Goal: Information Seeking & Learning: Find specific fact

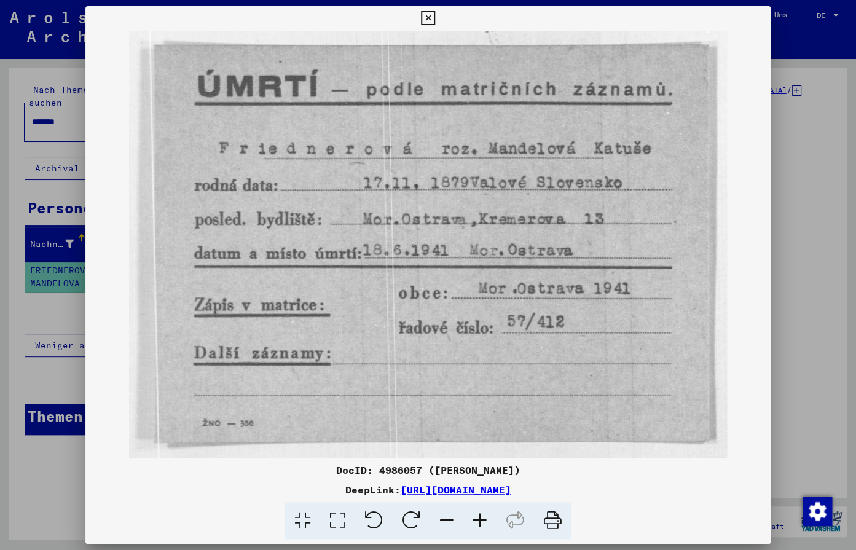
click at [439, 25] on button at bounding box center [428, 18] width 22 height 25
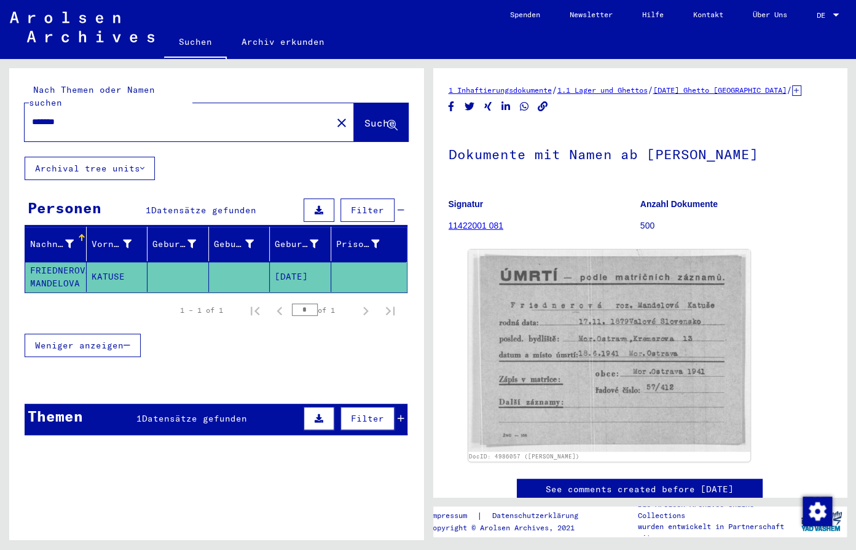
drag, startPoint x: 111, startPoint y: 106, endPoint x: -20, endPoint y: 111, distance: 130.3
click at [32, 115] on input "*******" at bounding box center [178, 121] width 292 height 13
type input "**********"
click at [364, 117] on span "Suche" at bounding box center [379, 123] width 31 height 12
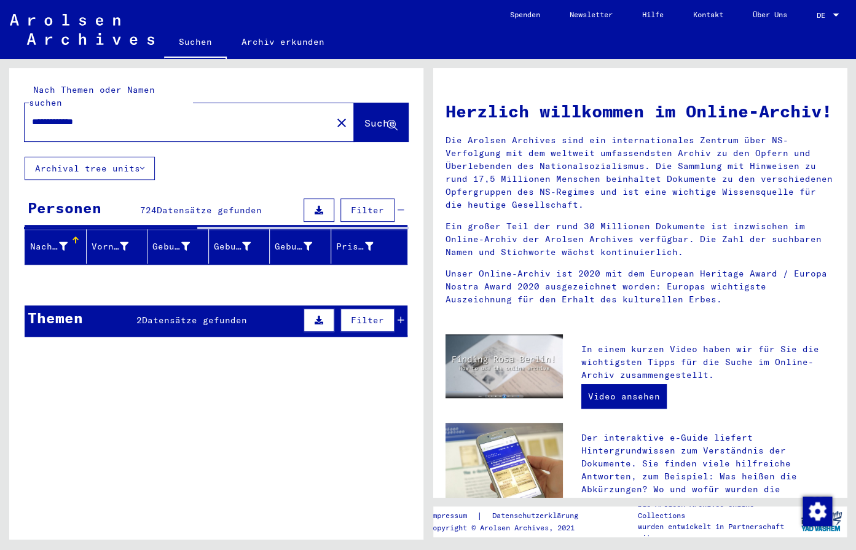
click at [737, 259] on p "Ein großer Teil der rund 30 Millionen Dokumente ist inzwischen im Online-Archiv…" at bounding box center [639, 239] width 389 height 39
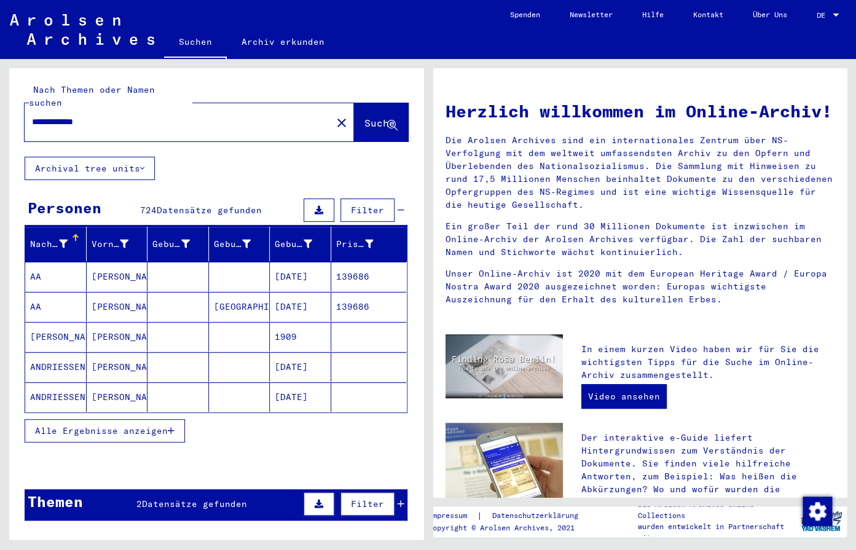
click at [117, 426] on button "Alle Ergebnisse anzeigen" at bounding box center [105, 430] width 160 height 23
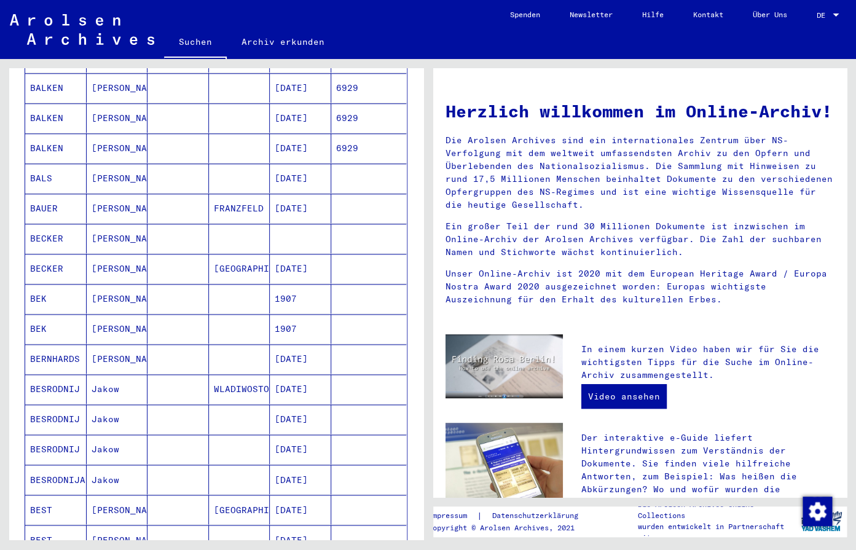
scroll to position [581, 0]
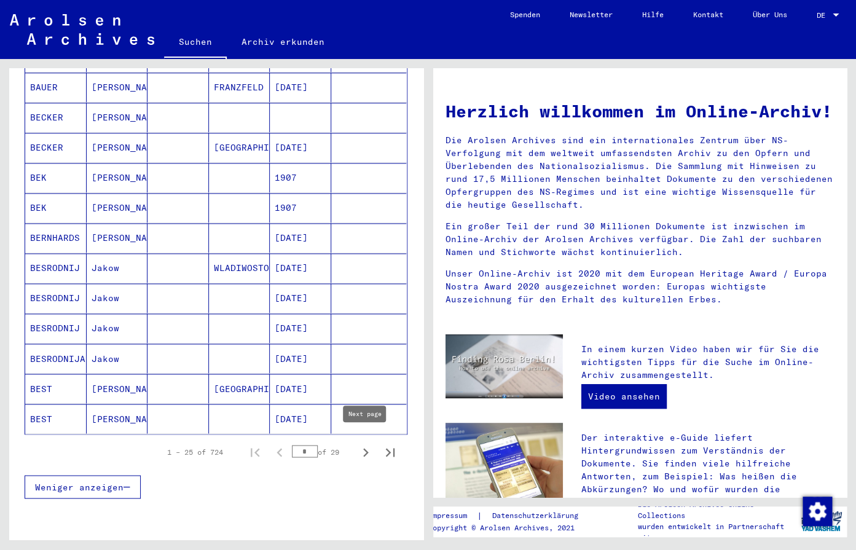
click at [361, 446] on icon "Next page" at bounding box center [365, 452] width 17 height 17
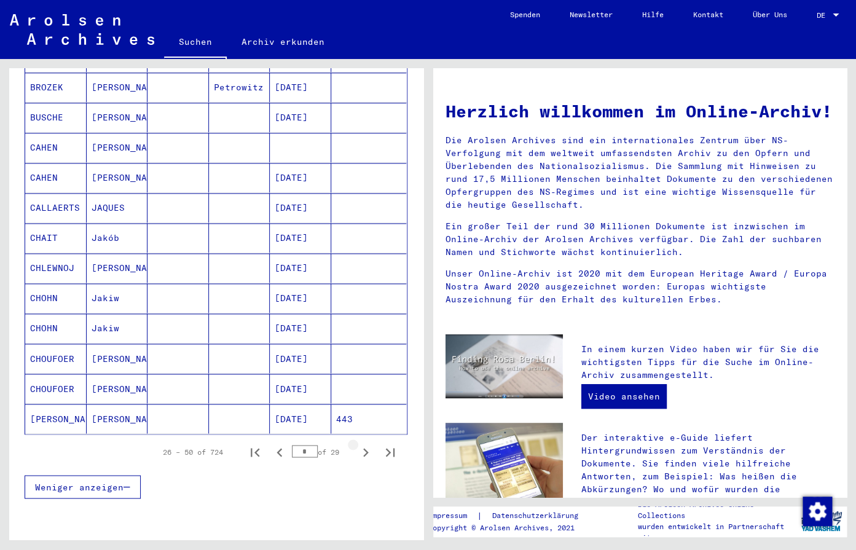
click at [361, 446] on icon "Next page" at bounding box center [365, 452] width 17 height 17
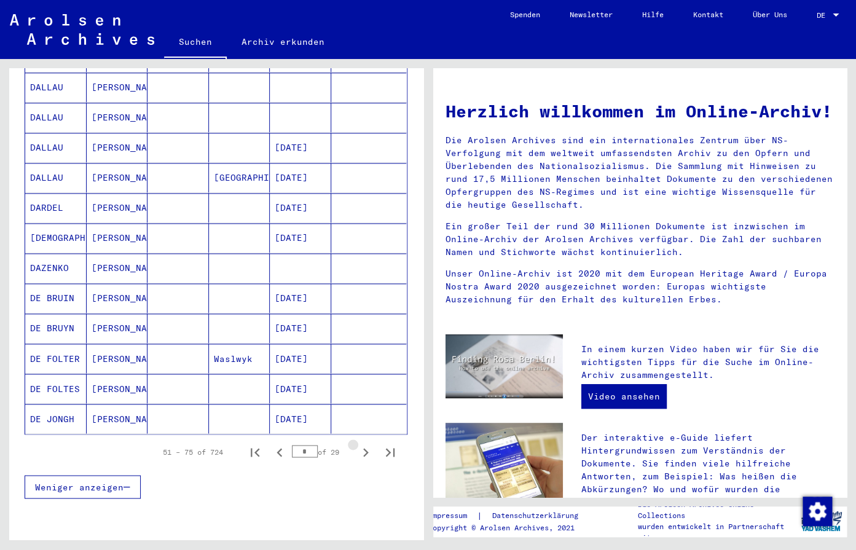
click at [361, 446] on icon "Next page" at bounding box center [365, 452] width 17 height 17
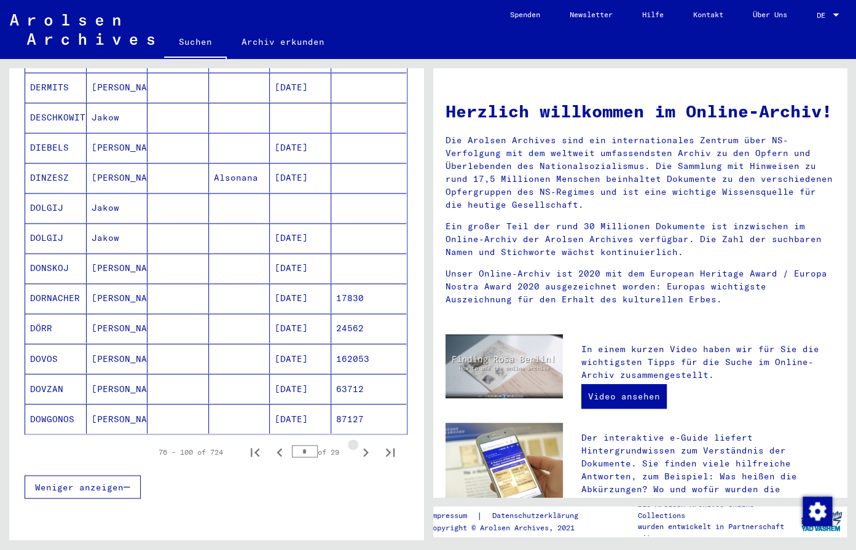
click at [361, 446] on icon "Next page" at bounding box center [365, 452] width 17 height 17
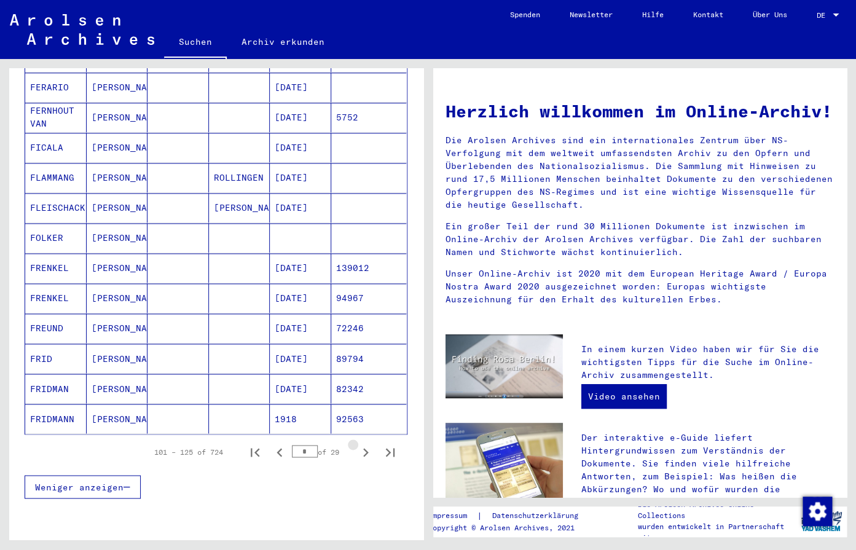
click at [361, 446] on icon "Next page" at bounding box center [365, 452] width 17 height 17
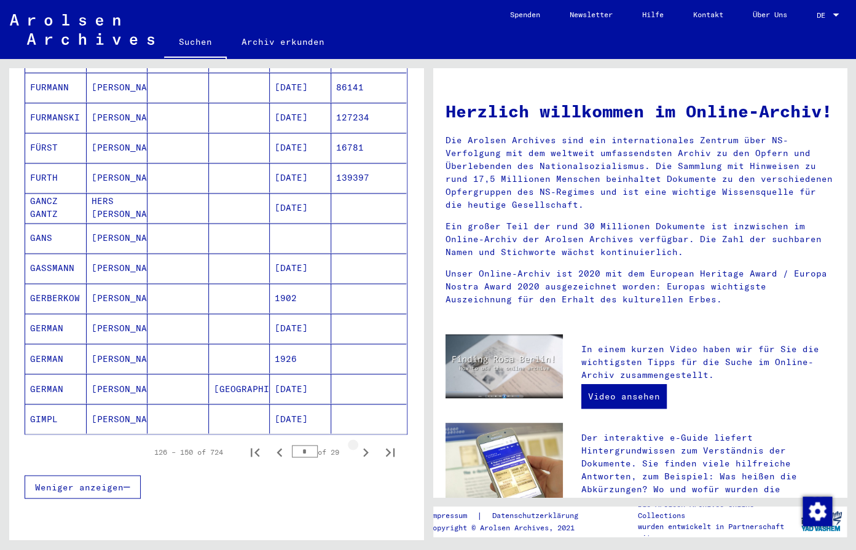
click at [361, 446] on icon "Next page" at bounding box center [365, 452] width 17 height 17
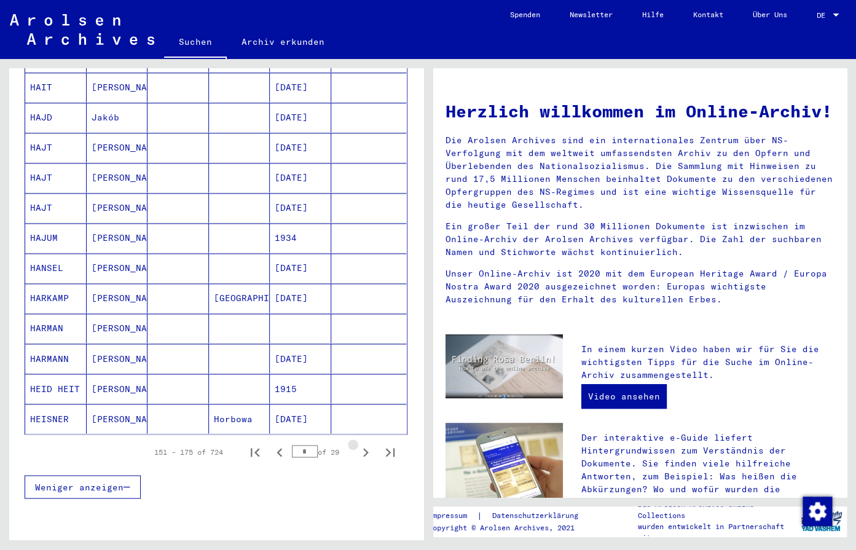
click at [361, 446] on icon "Next page" at bounding box center [365, 452] width 17 height 17
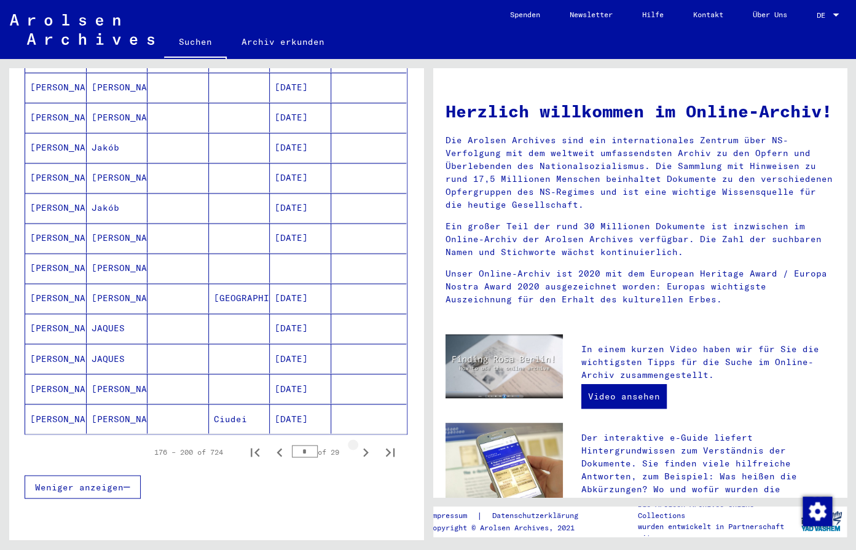
click at [361, 446] on icon "Next page" at bounding box center [365, 452] width 17 height 17
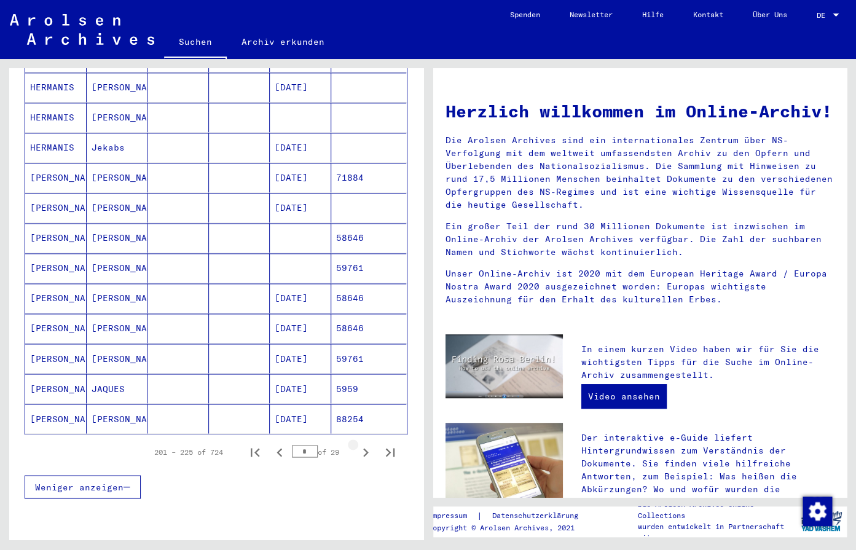
click at [361, 446] on icon "Next page" at bounding box center [365, 452] width 17 height 17
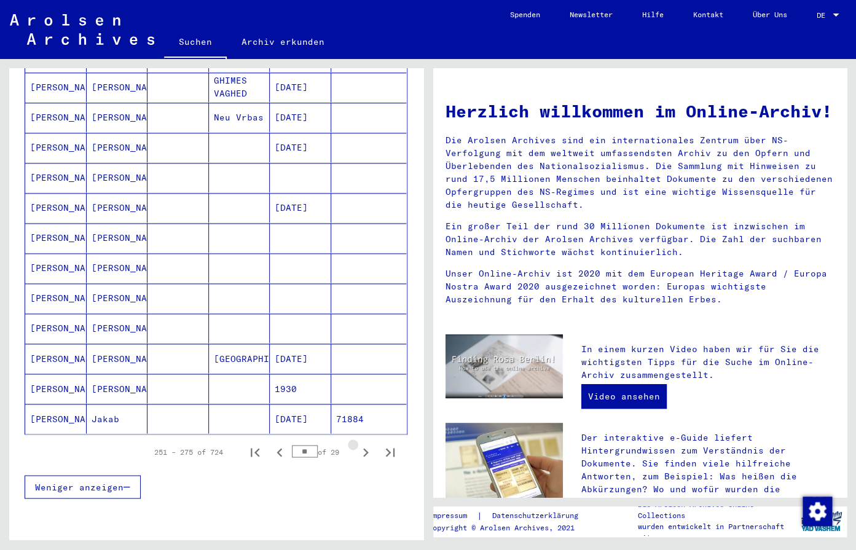
click at [361, 446] on icon "Next page" at bounding box center [365, 452] width 17 height 17
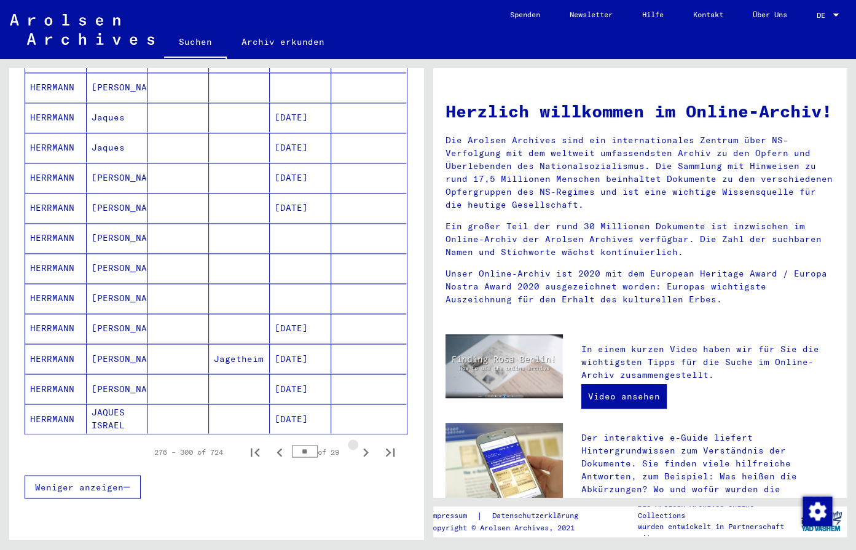
click at [361, 446] on icon "Next page" at bounding box center [365, 452] width 17 height 17
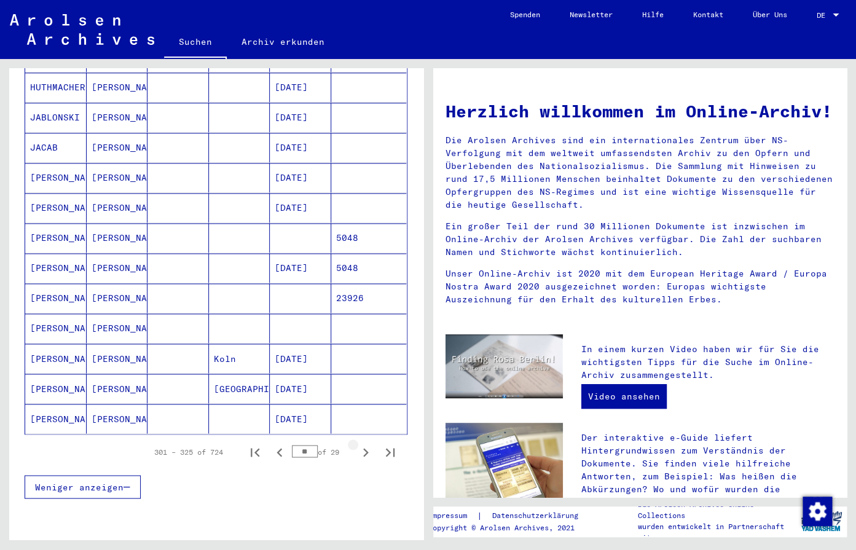
click at [361, 446] on icon "Next page" at bounding box center [365, 452] width 17 height 17
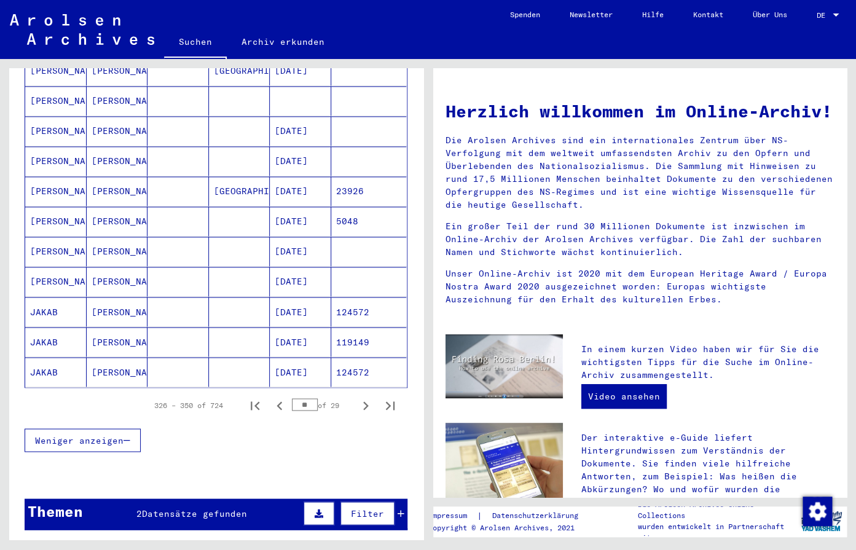
scroll to position [645, 0]
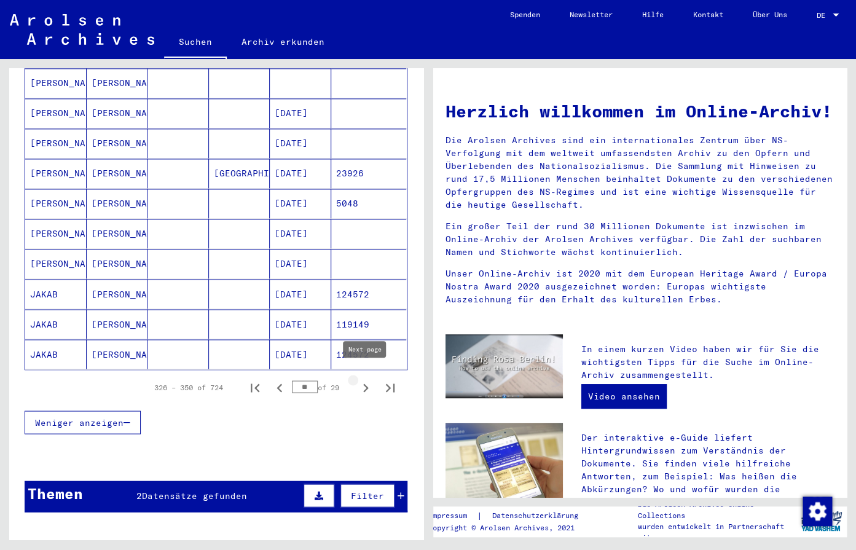
click at [356, 386] on button "Next page" at bounding box center [365, 387] width 25 height 25
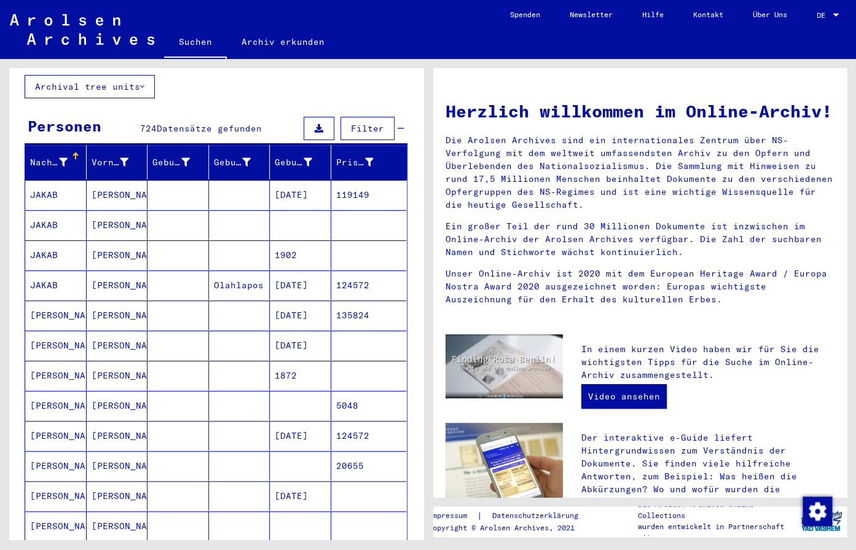
scroll to position [65, 0]
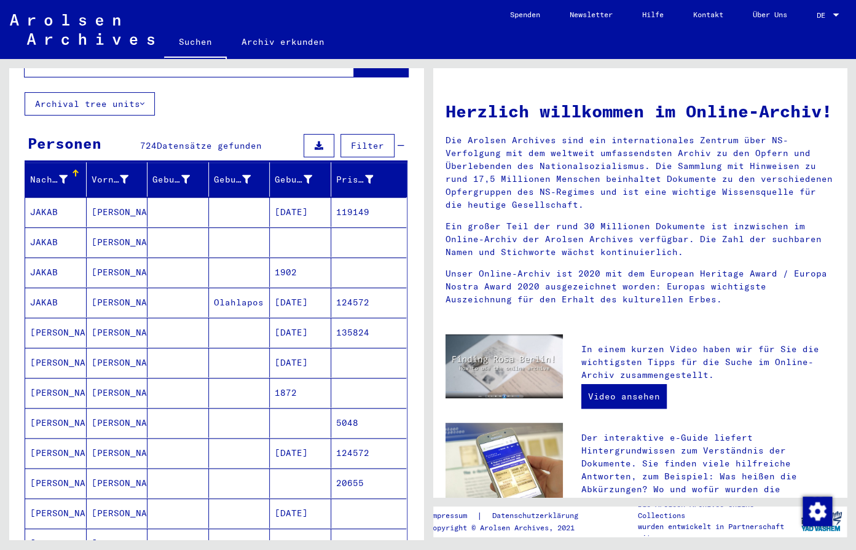
click at [294, 228] on mat-cell at bounding box center [300, 241] width 61 height 29
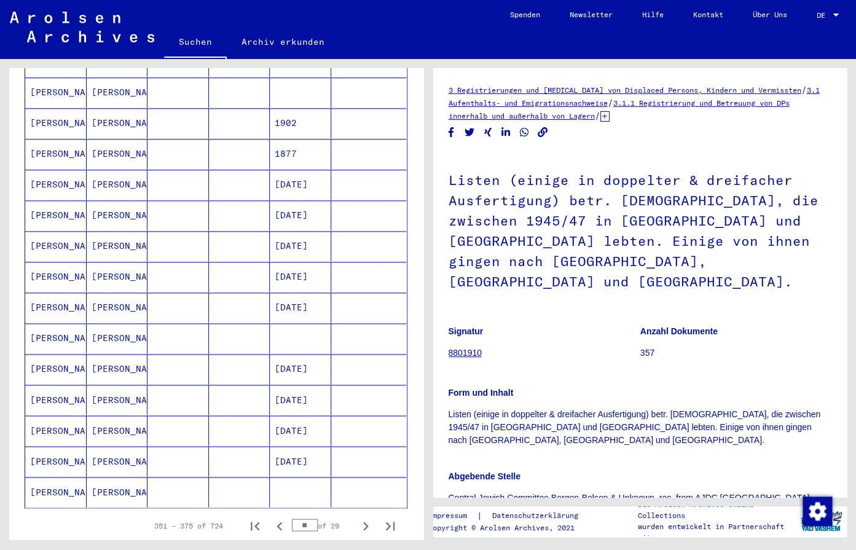
scroll to position [581, 0]
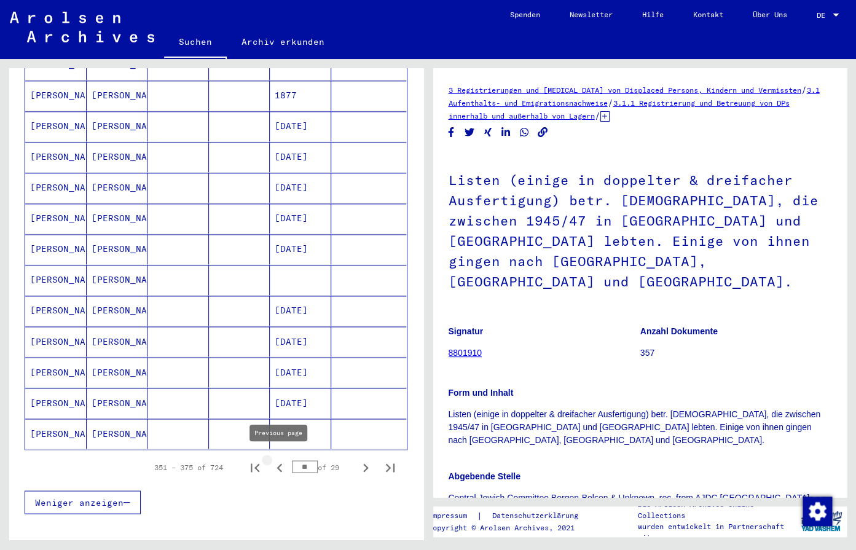
click at [275, 463] on icon "Previous page" at bounding box center [279, 467] width 17 height 17
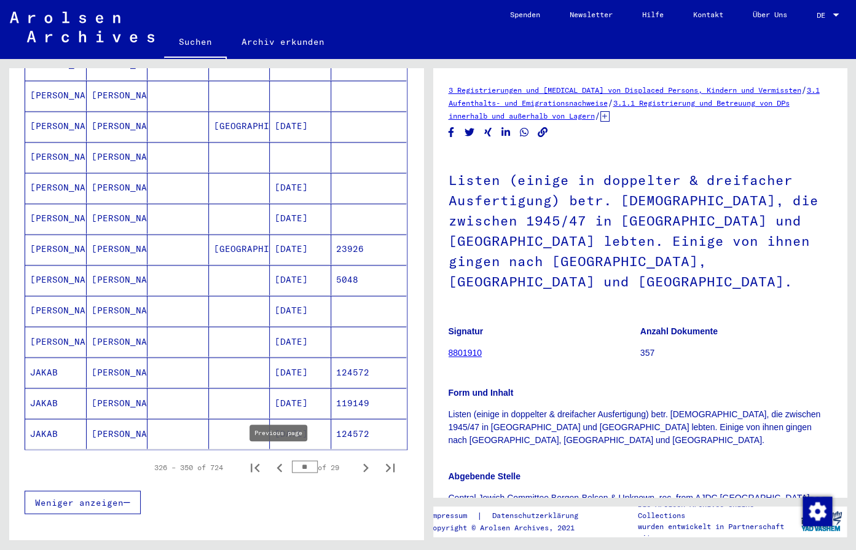
click at [276, 469] on icon "Previous page" at bounding box center [279, 467] width 17 height 17
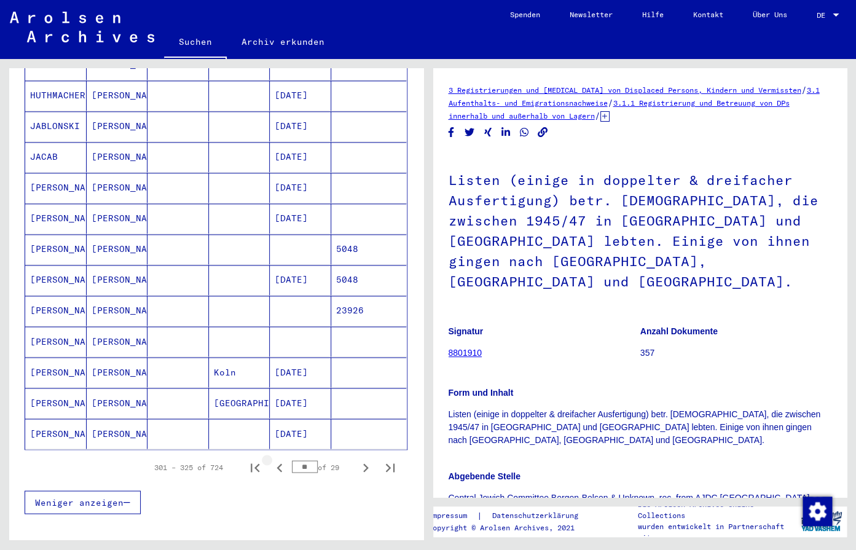
click at [276, 471] on icon "Previous page" at bounding box center [279, 467] width 17 height 17
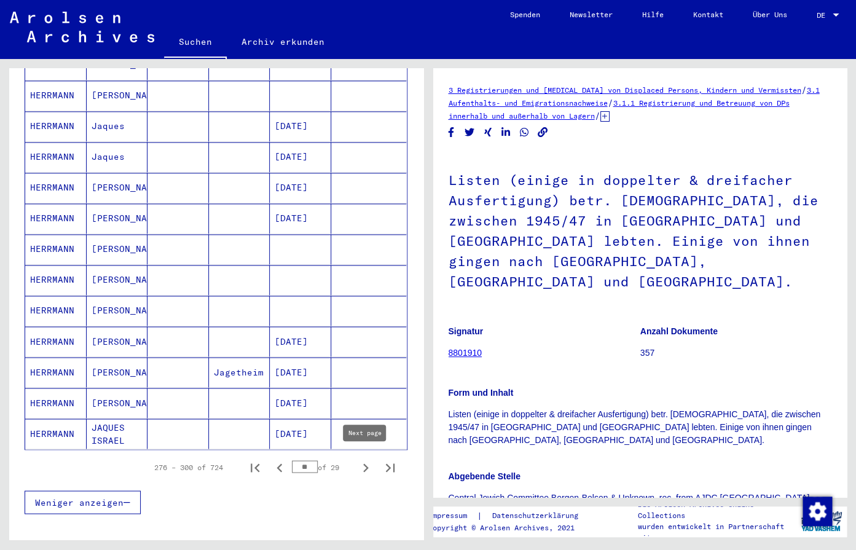
click at [366, 463] on icon "Next page" at bounding box center [366, 467] width 6 height 9
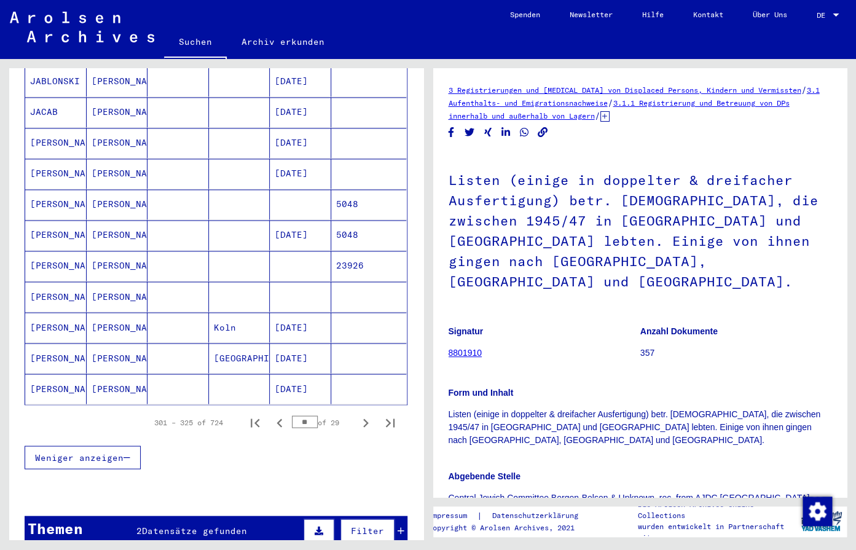
scroll to position [645, 0]
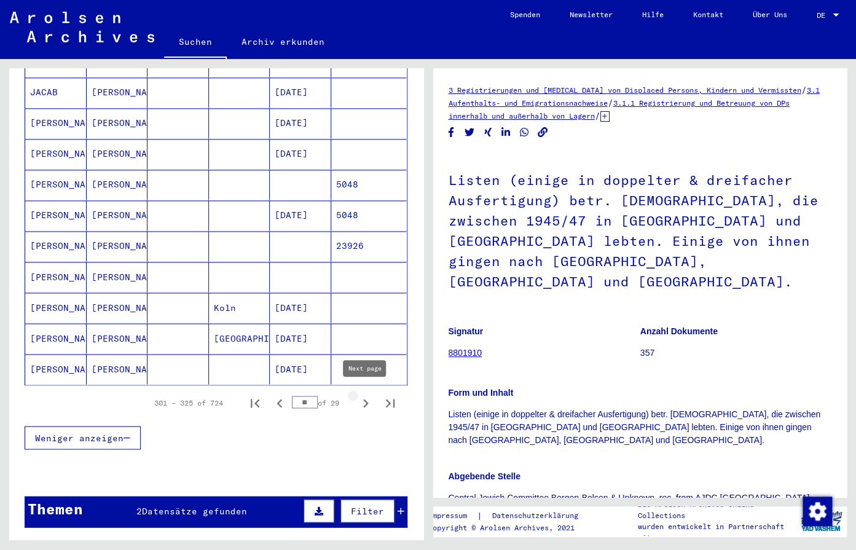
drag, startPoint x: 356, startPoint y: 399, endPoint x: 356, endPoint y: 408, distance: 9.2
click at [356, 408] on button "Next page" at bounding box center [365, 402] width 25 height 25
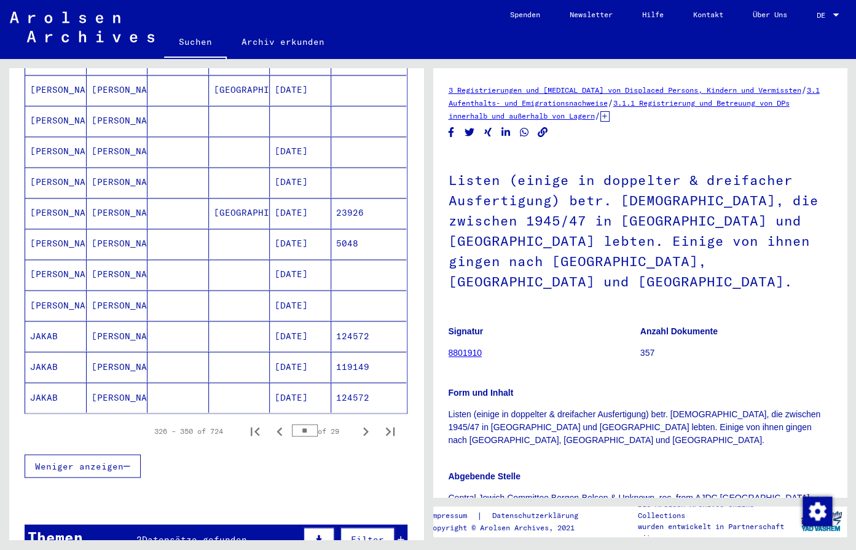
scroll to position [581, 0]
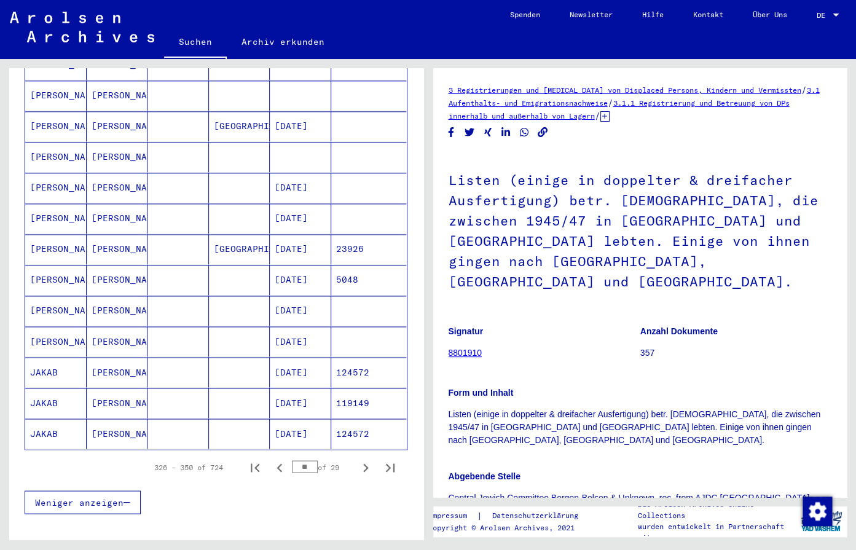
click at [300, 337] on mat-cell "[DATE]" at bounding box center [300, 341] width 61 height 30
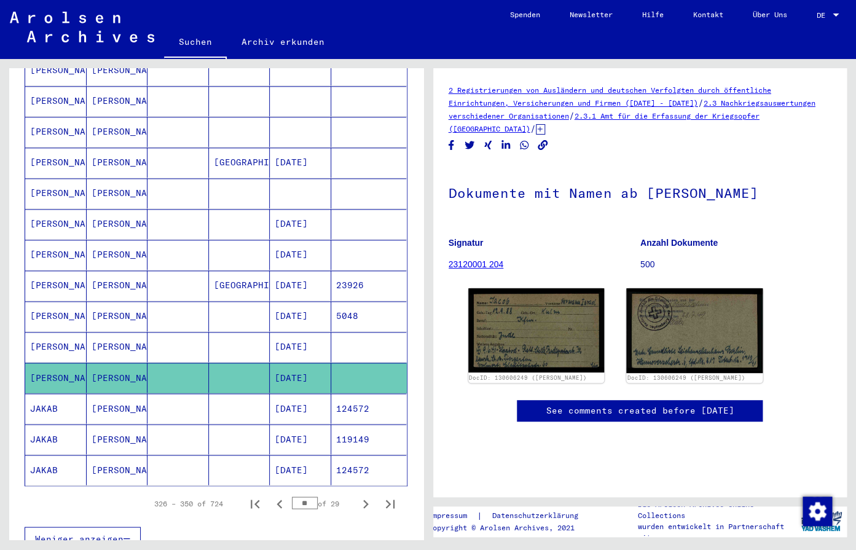
scroll to position [581, 0]
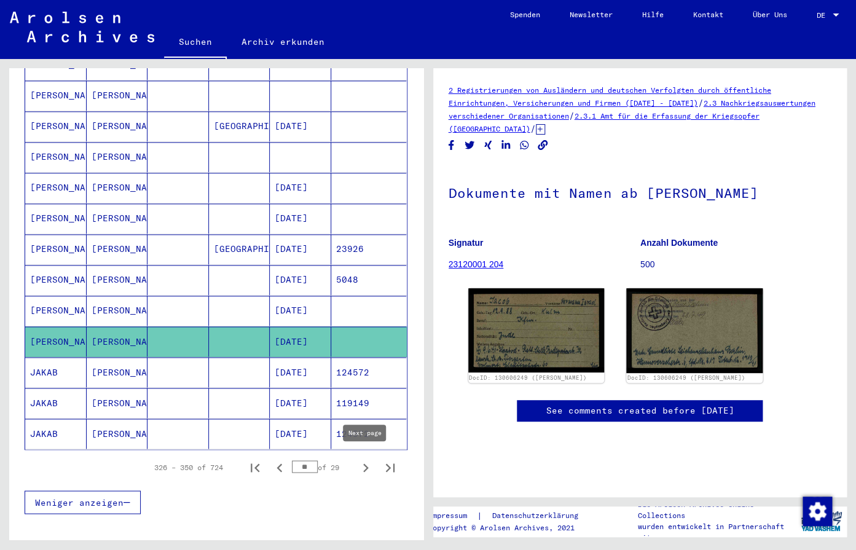
click at [358, 464] on icon "Next page" at bounding box center [365, 467] width 17 height 17
type input "**"
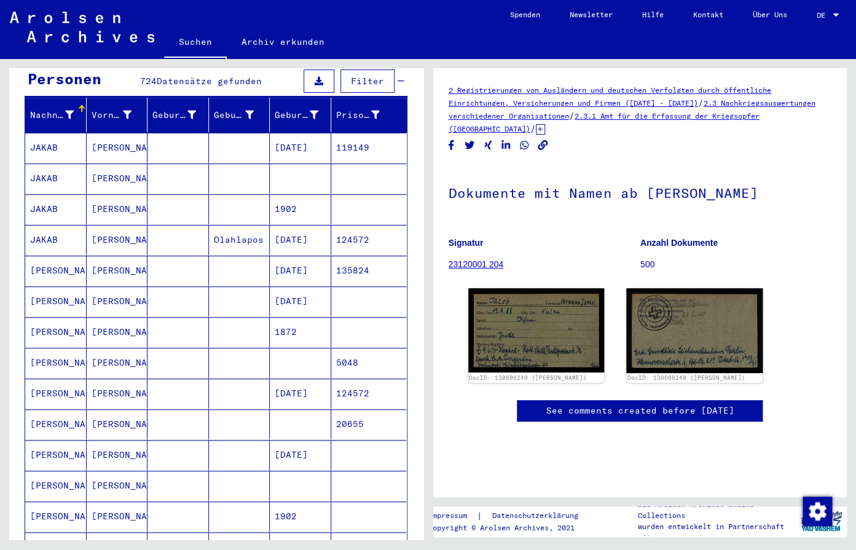
scroll to position [65, 0]
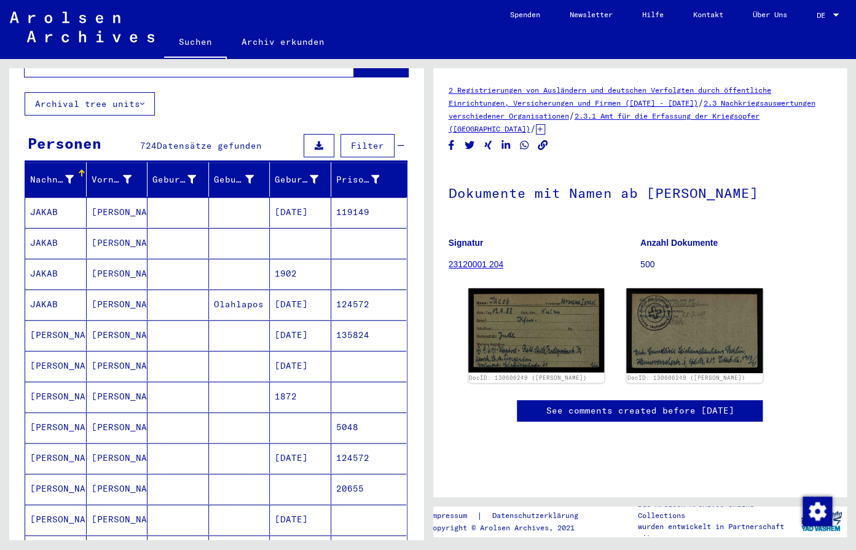
drag, startPoint x: 785, startPoint y: 222, endPoint x: 780, endPoint y: 219, distance: 6.3
click at [780, 219] on div "Dokumente mit Namen ab [PERSON_NAME] 23120001 204 Anzahl Dokumente 500" at bounding box center [639, 224] width 383 height 119
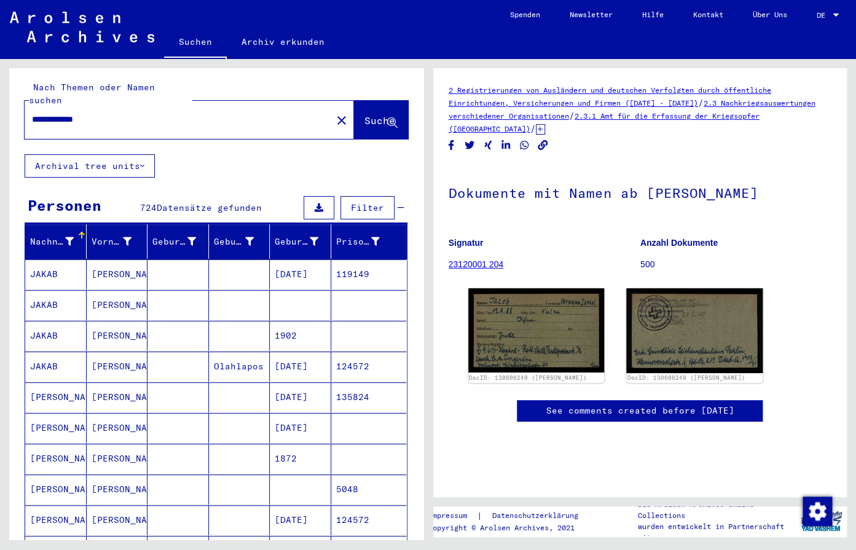
scroll to position [0, 0]
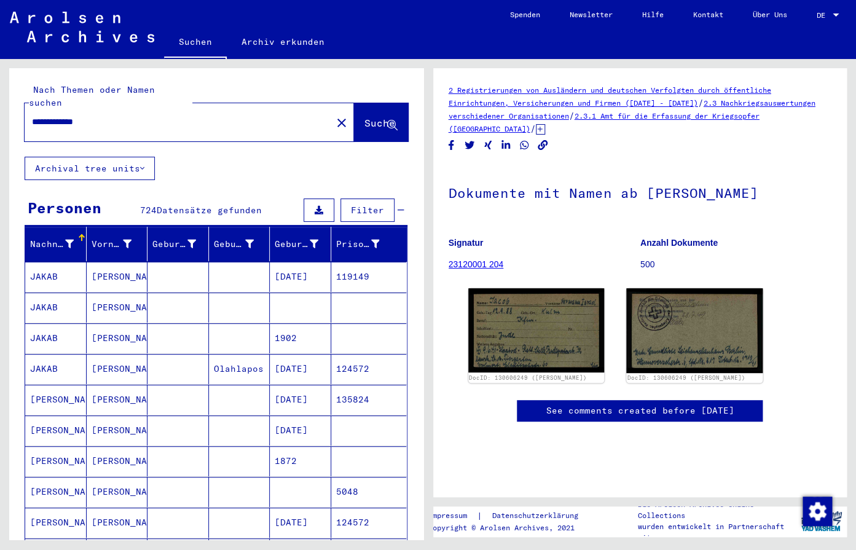
drag, startPoint x: 209, startPoint y: 113, endPoint x: -18, endPoint y: 84, distance: 228.6
click at [32, 115] on input "**********" at bounding box center [178, 121] width 292 height 13
click at [43, 115] on input "**********" at bounding box center [178, 121] width 292 height 13
click at [364, 117] on span "Suche" at bounding box center [379, 123] width 31 height 12
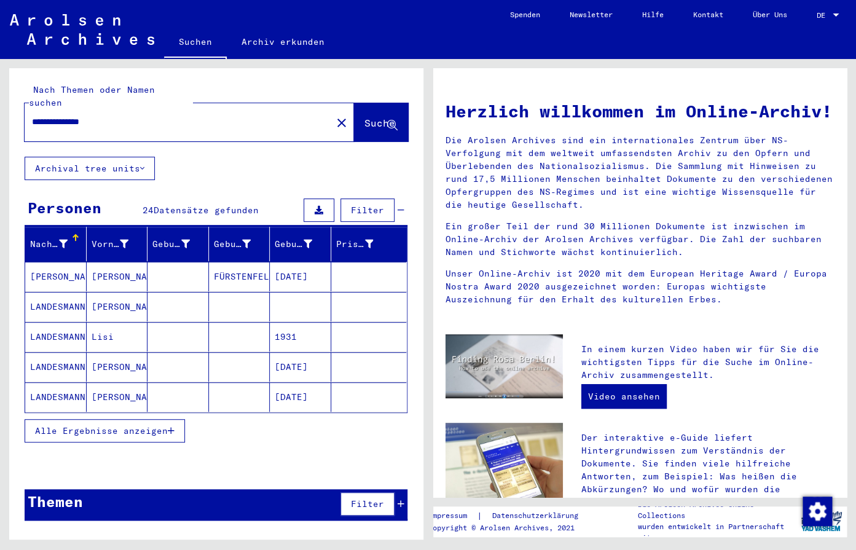
drag, startPoint x: 658, startPoint y: 342, endPoint x: 670, endPoint y: 337, distance: 13.0
click at [670, 337] on div "Herzlich willkommen im Online-Archiv! Die Arolsen Archives sind ein internation…" at bounding box center [639, 465] width 389 height 756
click at [286, 353] on mat-cell "[DATE]" at bounding box center [300, 366] width 61 height 29
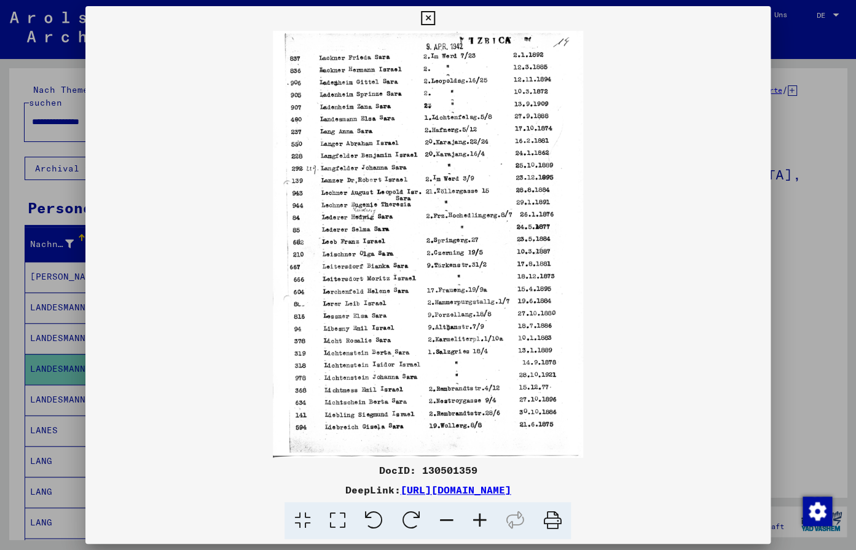
click at [598, 397] on img at bounding box center [427, 244] width 684 height 427
drag, startPoint x: 675, startPoint y: 489, endPoint x: 267, endPoint y: 489, distance: 407.9
click at [267, 489] on div "DeepLink: [URL][DOMAIN_NAME]" at bounding box center [427, 489] width 684 height 15
copy div "[URL][DOMAIN_NAME]"
click at [716, 307] on img at bounding box center [427, 244] width 684 height 427
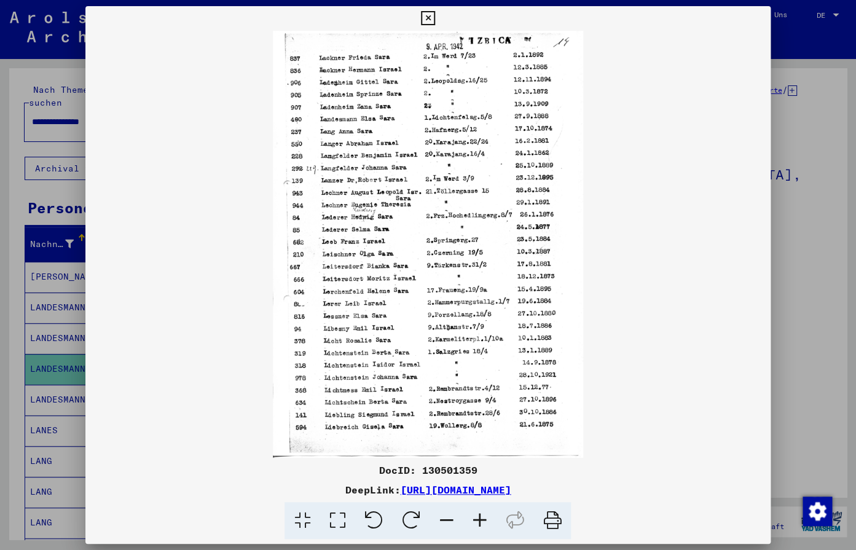
click at [435, 20] on icon at bounding box center [428, 18] width 14 height 15
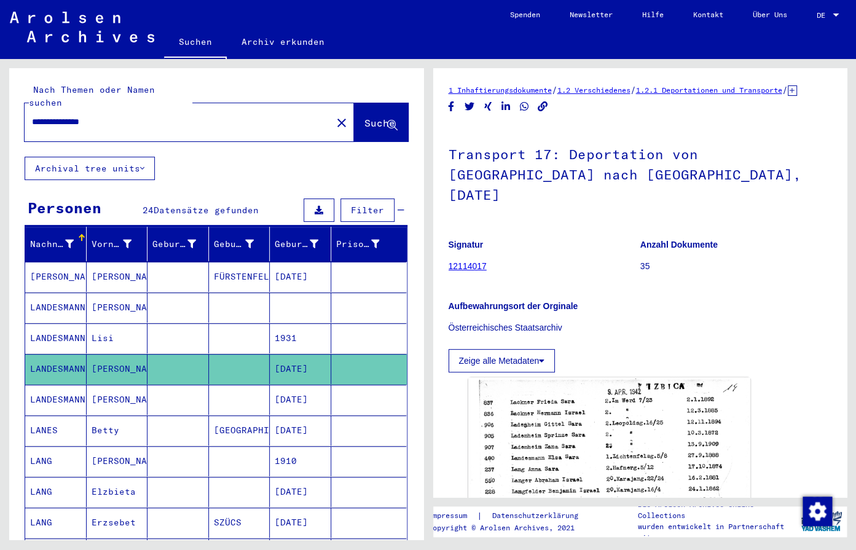
drag, startPoint x: 142, startPoint y: 110, endPoint x: -36, endPoint y: 96, distance: 178.7
click at [32, 115] on input "**********" at bounding box center [178, 121] width 292 height 13
type input "**********"
click at [374, 117] on span "Suche" at bounding box center [379, 123] width 31 height 12
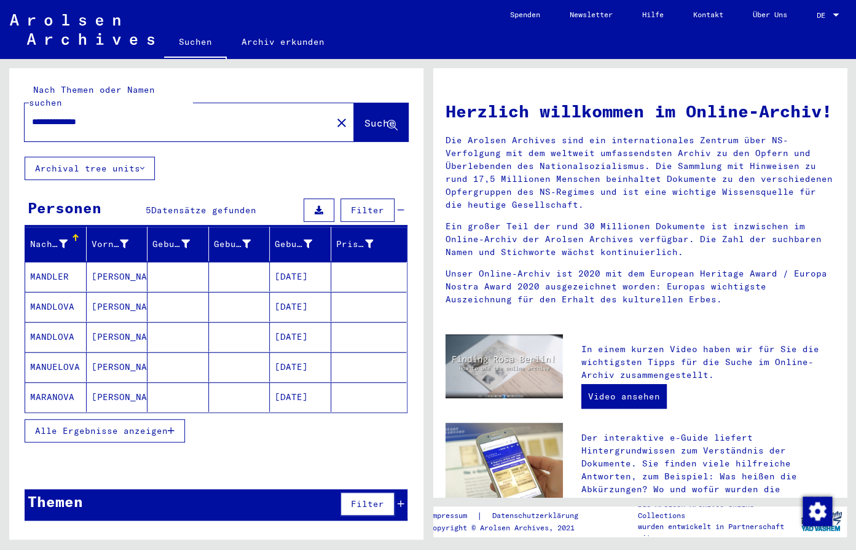
click at [300, 263] on mat-cell "[DATE]" at bounding box center [300, 276] width 61 height 29
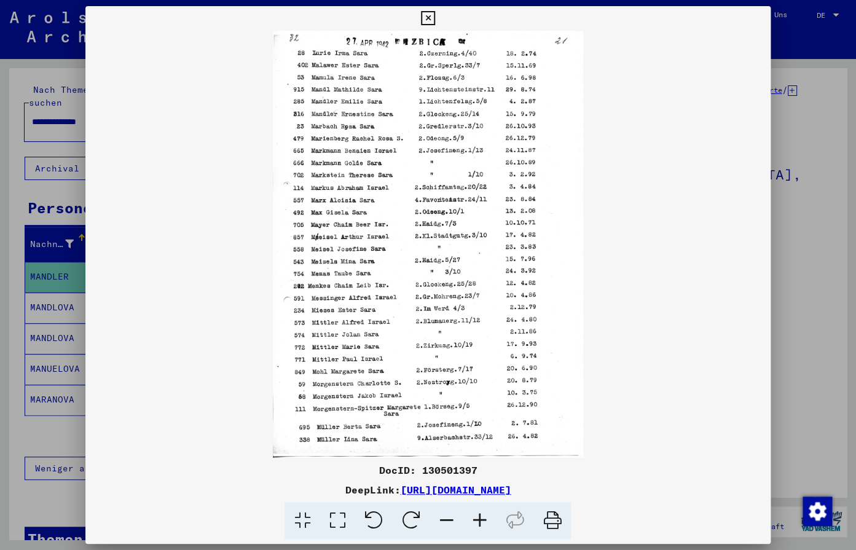
click at [484, 528] on icon at bounding box center [479, 520] width 33 height 37
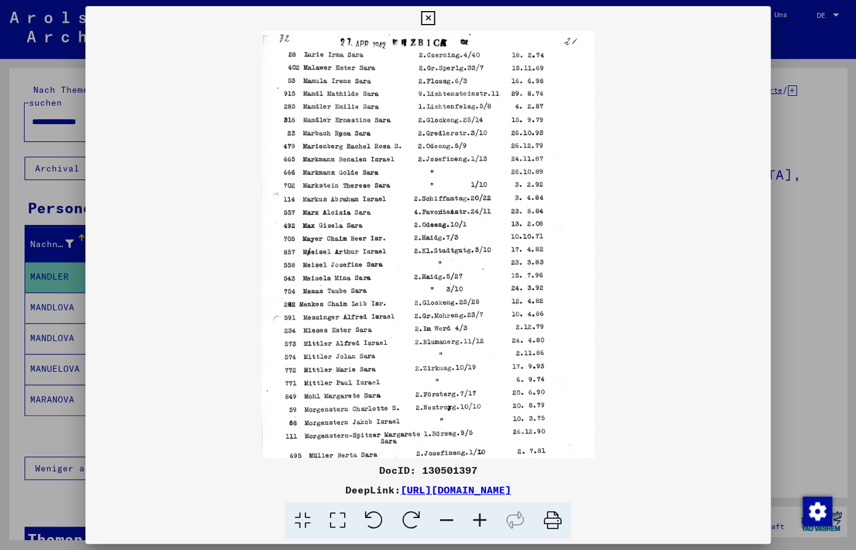
click at [484, 528] on icon at bounding box center [479, 520] width 33 height 37
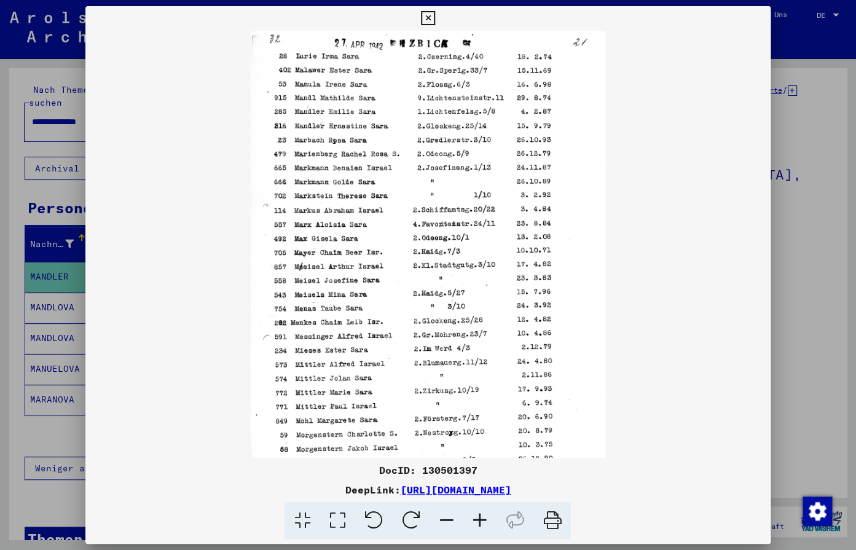
click at [484, 528] on icon at bounding box center [479, 520] width 33 height 37
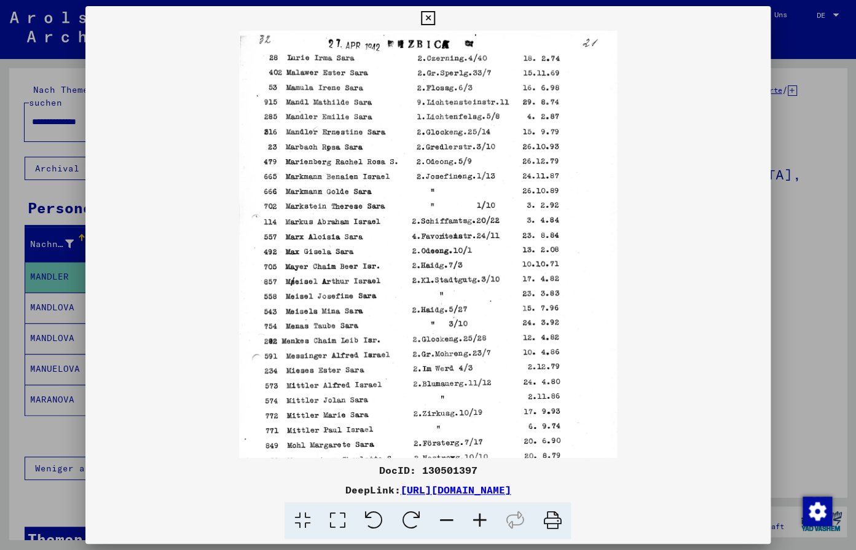
click at [484, 528] on icon at bounding box center [479, 520] width 33 height 37
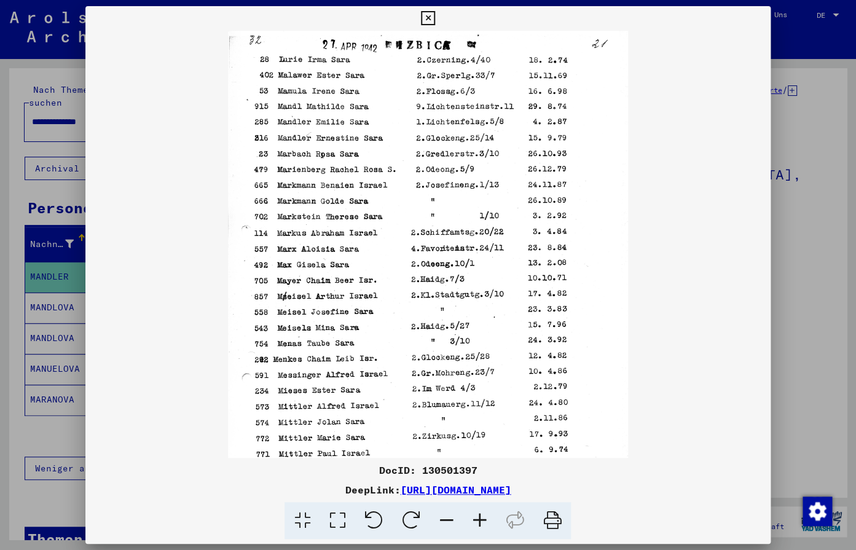
click at [484, 528] on icon at bounding box center [479, 520] width 33 height 37
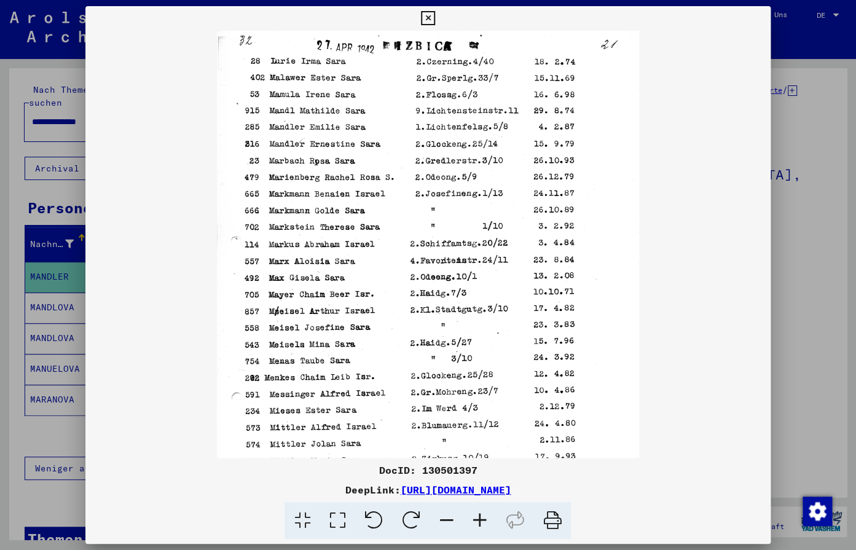
click at [484, 528] on icon at bounding box center [479, 520] width 33 height 37
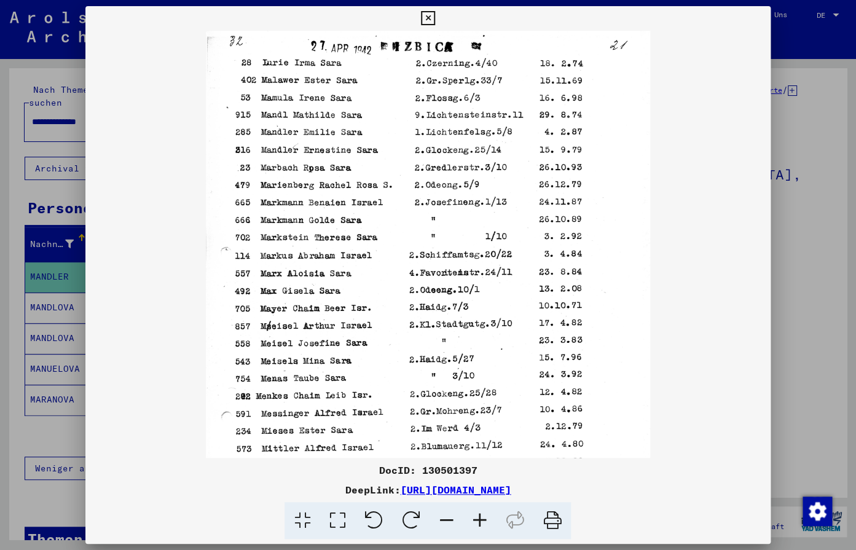
click at [484, 528] on icon at bounding box center [479, 520] width 33 height 37
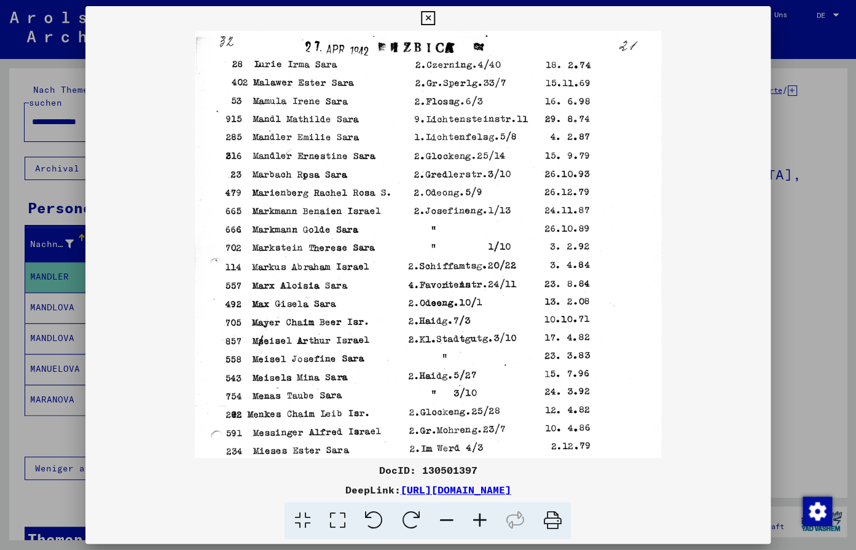
click at [484, 528] on icon at bounding box center [479, 520] width 33 height 37
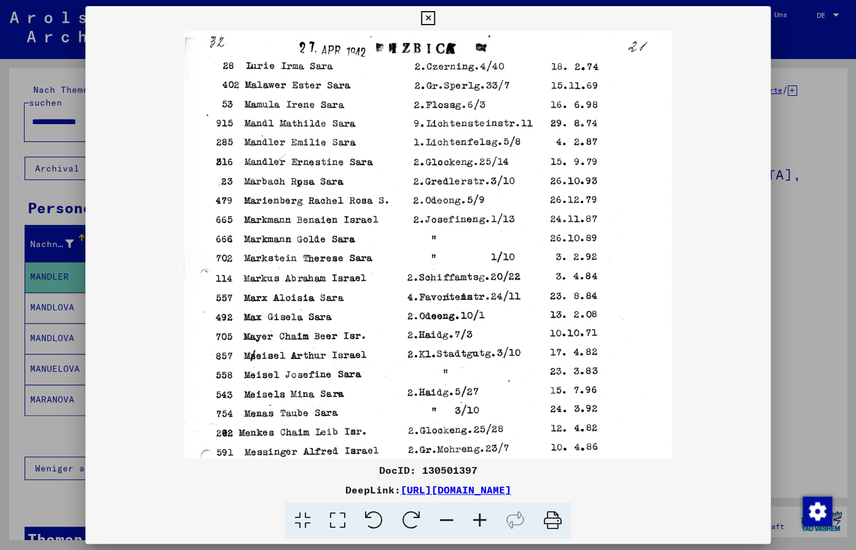
drag, startPoint x: 668, startPoint y: 491, endPoint x: 271, endPoint y: 491, distance: 397.5
click at [271, 491] on div "DeepLink: [URL][DOMAIN_NAME]" at bounding box center [427, 489] width 684 height 15
copy link "[URL][DOMAIN_NAME]"
click at [759, 414] on viewer-one-image at bounding box center [427, 243] width 684 height 427
